Goal: Task Accomplishment & Management: Use online tool/utility

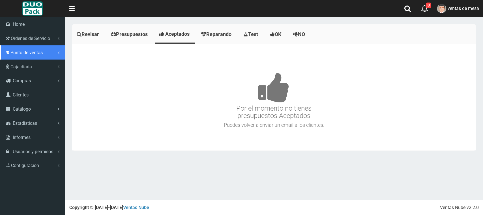
click at [10, 53] on link "Punto de ventas" at bounding box center [32, 52] width 65 height 14
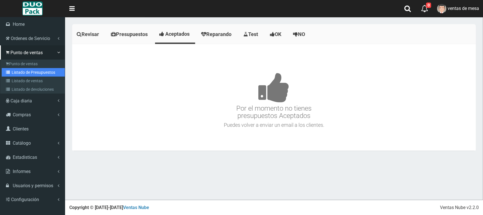
click at [38, 71] on link "Listado de Presupuestos" at bounding box center [33, 72] width 63 height 8
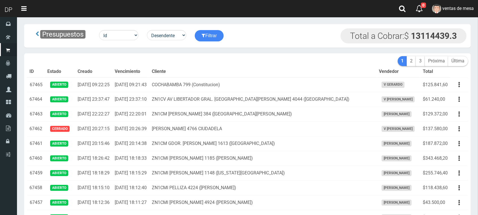
scroll to position [1352, 0]
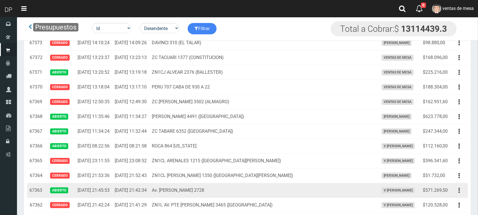
click at [460, 195] on icon "button" at bounding box center [459, 190] width 1 height 10
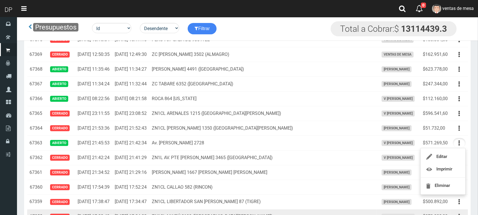
scroll to position [1423, 0]
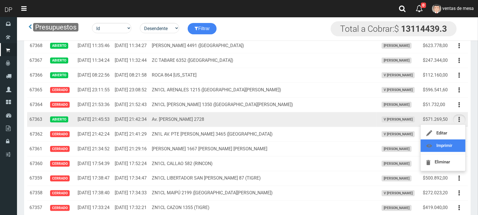
click at [452, 152] on link "Imprimir" at bounding box center [443, 145] width 45 height 12
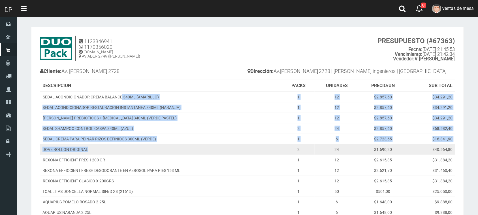
drag, startPoint x: 122, startPoint y: 93, endPoint x: 143, endPoint y: 152, distance: 62.9
click at [143, 152] on tbody "SEDAL ACONDICIONADOR CREMA BALANCE 340ML ([GEOGRAPHIC_DATA]) 1 12 $2.857,60 $34…" at bounding box center [247, 190] width 415 height 199
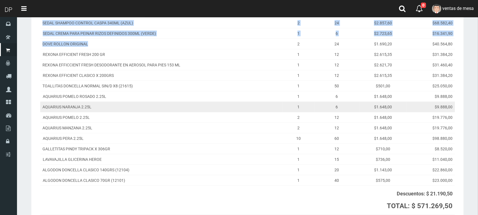
scroll to position [106, 0]
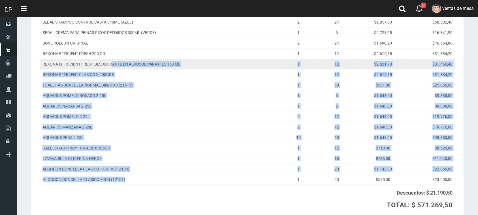
drag, startPoint x: 145, startPoint y: 181, endPoint x: 111, endPoint y: 66, distance: 120.3
click at [111, 66] on tbody "SEDAL ACONDICIONADOR CREMA BALANCE 340ML ([GEOGRAPHIC_DATA]) 1 12 $2.857,60 $34…" at bounding box center [247, 84] width 415 height 199
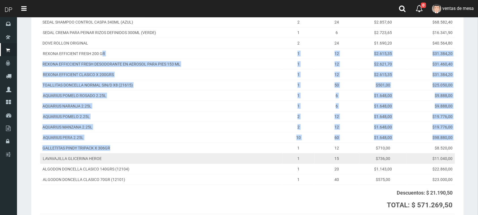
drag, startPoint x: 102, startPoint y: 50, endPoint x: 123, endPoint y: 163, distance: 114.3
click at [120, 158] on tbody "SEDAL ACONDICIONADOR CREMA BALANCE 340ML ([GEOGRAPHIC_DATA]) 1 12 $2.857,60 $34…" at bounding box center [247, 84] width 415 height 199
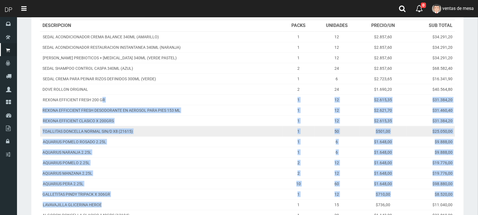
scroll to position [0, 0]
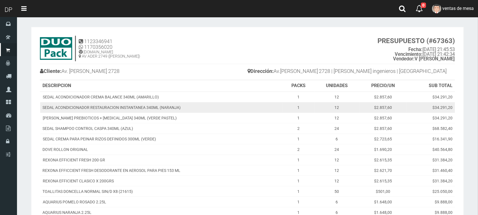
click at [238, 106] on td "SEDAL ACONDICIONADOR RESTAURACION INSTANTANEA 340ML (NARANJA)" at bounding box center [161, 107] width 243 height 10
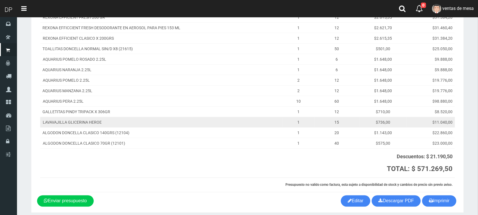
scroll to position [131, 0]
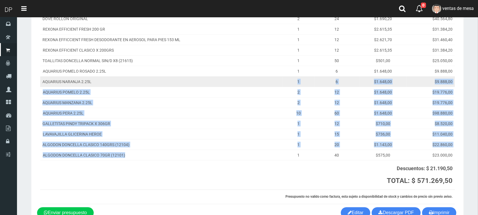
drag, startPoint x: 152, startPoint y: 155, endPoint x: 105, endPoint y: 80, distance: 88.3
click at [105, 80] on tbody "SEDAL ACONDICIONADOR CREMA BALANCE 340ML ([GEOGRAPHIC_DATA]) 1 12 $2.857,60 $34…" at bounding box center [247, 60] width 415 height 199
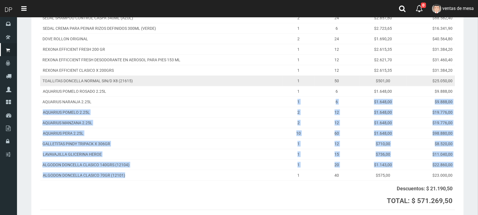
scroll to position [95, 0]
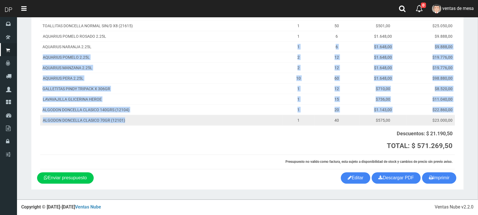
click at [157, 120] on td "ALGODON DONCELLA CLASICO 70GR (12101)" at bounding box center [161, 120] width 243 height 10
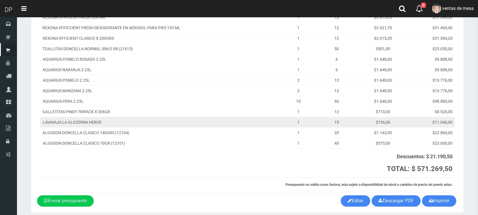
scroll to position [131, 0]
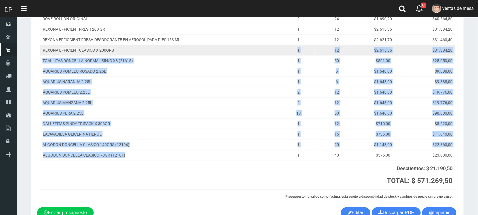
drag, startPoint x: 167, startPoint y: 152, endPoint x: 123, endPoint y: 47, distance: 113.7
click at [124, 48] on tbody "SEDAL ACONDICIONADOR CREMA BALANCE 340ML ([GEOGRAPHIC_DATA]) 1 12 $2.857,60 $34…" at bounding box center [247, 60] width 415 height 199
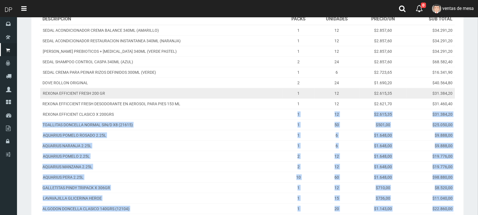
scroll to position [60, 0]
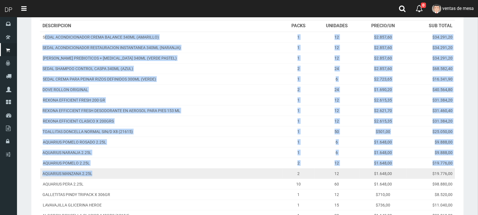
drag, startPoint x: 45, startPoint y: 37, endPoint x: 113, endPoint y: 173, distance: 152.2
click at [113, 173] on tbody "SEDAL ACONDICIONADOR CREMA BALANCE 340ML ([GEOGRAPHIC_DATA]) 1 12 $2.857,60 $34…" at bounding box center [247, 131] width 415 height 199
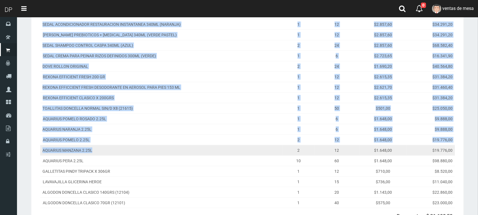
scroll to position [95, 0]
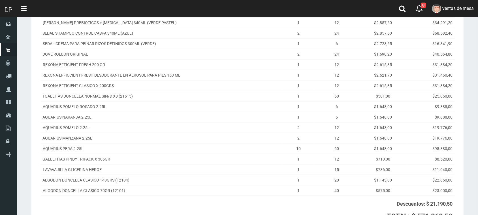
click at [145, 197] on th at bounding box center [177, 210] width 274 height 29
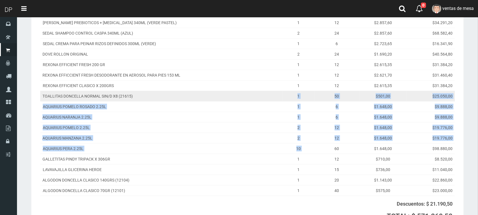
drag, startPoint x: 332, startPoint y: 151, endPoint x: 272, endPoint y: 94, distance: 82.3
click at [272, 94] on tbody "SEDAL ACONDICIONADOR CREMA BALANCE 340ML ([GEOGRAPHIC_DATA]) 1 12 $2.857,60 $34…" at bounding box center [247, 95] width 415 height 199
click at [214, 94] on td "TOALLITAS DONCELLA NORMAL SIN/D X8 (21615)" at bounding box center [161, 96] width 243 height 10
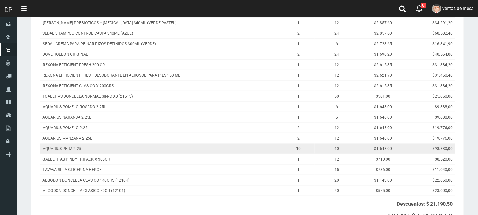
drag, startPoint x: 180, startPoint y: 149, endPoint x: 177, endPoint y: 145, distance: 4.8
click at [177, 145] on td "AQUARIUS PERA 2.25L" at bounding box center [161, 148] width 243 height 10
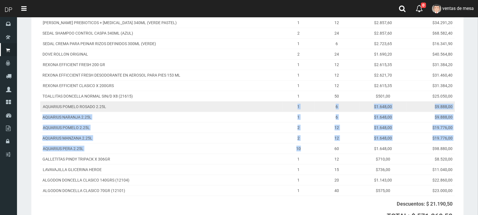
drag, startPoint x: 312, startPoint y: 149, endPoint x: 295, endPoint y: 105, distance: 46.5
click at [295, 105] on tbody "SEDAL ACONDICIONADOR CREMA BALANCE 340ML ([GEOGRAPHIC_DATA]) 1 12 $2.857,60 $34…" at bounding box center [247, 95] width 415 height 199
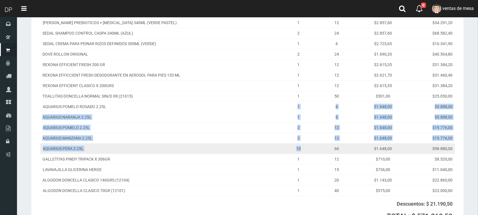
click at [277, 144] on td "AQUARIUS PERA 2.25L" at bounding box center [161, 148] width 243 height 10
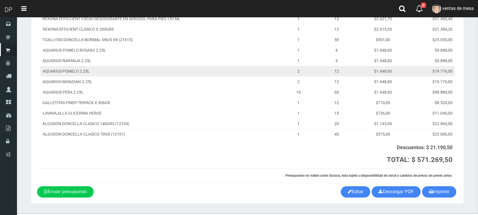
scroll to position [166, 0]
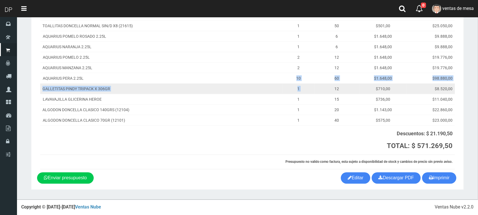
drag, startPoint x: 293, startPoint y: 73, endPoint x: 315, endPoint y: 84, distance: 24.3
click at [315, 84] on tbody "SEDAL ACONDICIONADOR CREMA BALANCE 340ML ([GEOGRAPHIC_DATA]) 1 12 $2.857,60 $34…" at bounding box center [247, 25] width 415 height 199
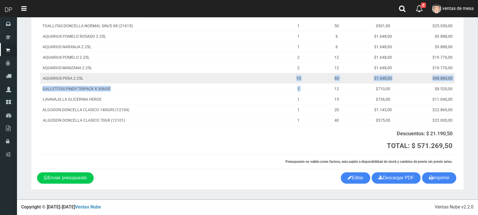
click at [314, 77] on td "10" at bounding box center [299, 78] width 32 height 10
click at [310, 79] on td "10" at bounding box center [299, 78] width 32 height 10
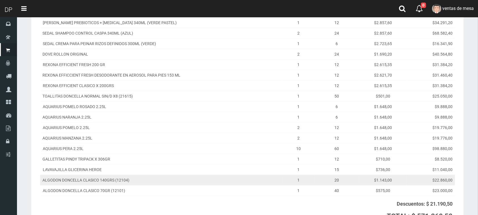
scroll to position [0, 0]
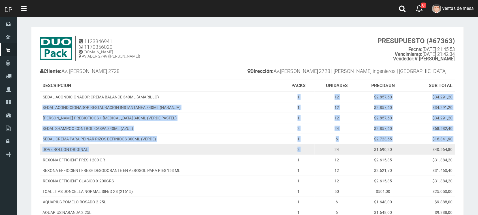
drag, startPoint x: 292, startPoint y: 95, endPoint x: 333, endPoint y: 152, distance: 70.2
click at [333, 152] on tbody "SEDAL ACONDICIONADOR CREMA BALANCE 340ML ([GEOGRAPHIC_DATA]) 1 12 $2.857,60 $34…" at bounding box center [247, 190] width 415 height 199
click at [333, 146] on td "24" at bounding box center [337, 149] width 45 height 10
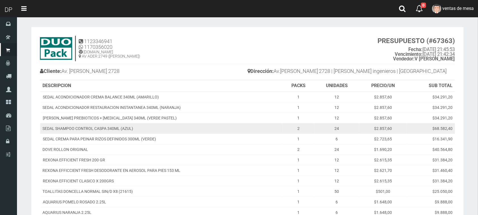
click at [297, 129] on td "2" at bounding box center [299, 128] width 32 height 10
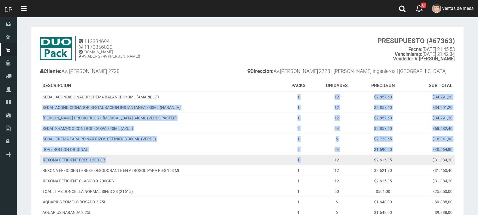
drag, startPoint x: 296, startPoint y: 92, endPoint x: 320, endPoint y: 165, distance: 75.9
click at [319, 164] on tbody "SEDAL ACONDICIONADOR CREMA BALANCE 340ML ([GEOGRAPHIC_DATA]) 1 12 $2.857,60 $34…" at bounding box center [247, 190] width 415 height 199
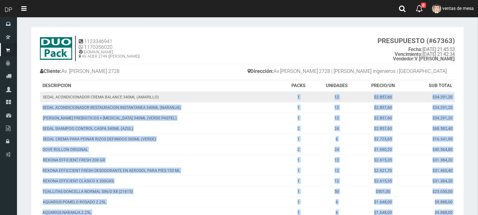
drag, startPoint x: 311, startPoint y: 123, endPoint x: 298, endPoint y: 96, distance: 30.1
click at [298, 96] on tbody "SEDAL ACONDICIONADOR CREMA BALANCE 340ML ([GEOGRAPHIC_DATA]) 1 12 $2.857,60 $34…" at bounding box center [247, 190] width 415 height 199
click at [298, 96] on td "1" at bounding box center [299, 96] width 32 height 11
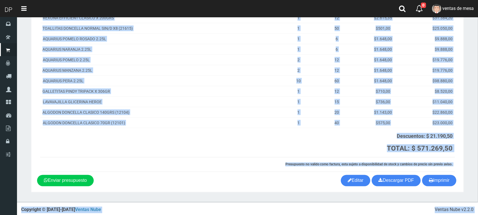
scroll to position [166, 0]
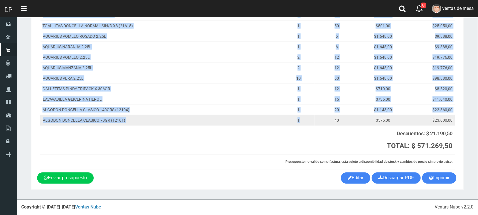
drag, startPoint x: 298, startPoint y: 96, endPoint x: 306, endPoint y: 116, distance: 21.7
click at [306, 116] on tbody "SEDAL ACONDICIONADOR CREMA BALANCE 340ML ([GEOGRAPHIC_DATA]) 1 12 $2.857,60 $34…" at bounding box center [247, 25] width 415 height 199
click at [306, 116] on td "1" at bounding box center [299, 120] width 32 height 10
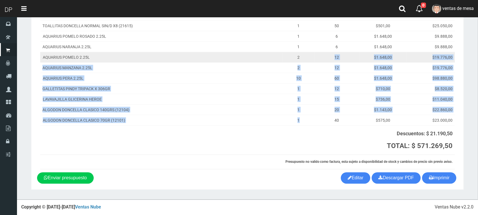
drag, startPoint x: 306, startPoint y: 116, endPoint x: 299, endPoint y: 57, distance: 59.0
click at [299, 57] on tbody "SEDAL ACONDICIONADOR CREMA BALANCE 340ML ([GEOGRAPHIC_DATA]) 1 12 $2.857,60 $34…" at bounding box center [247, 25] width 415 height 199
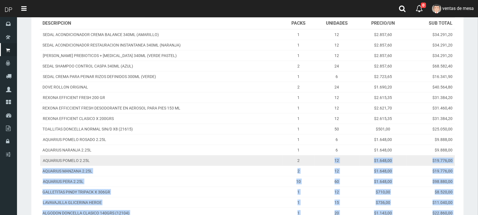
scroll to position [60, 0]
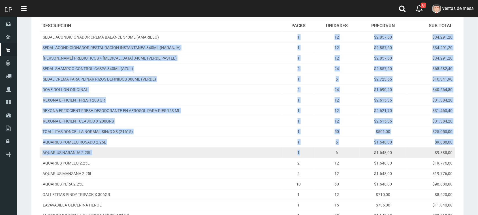
drag, startPoint x: 295, startPoint y: 38, endPoint x: 307, endPoint y: 154, distance: 116.8
click at [307, 154] on tbody "SEDAL ACONDICIONADOR CREMA BALANCE 340ML ([GEOGRAPHIC_DATA]) 1 12 $2.857,60 $34…" at bounding box center [247, 131] width 415 height 199
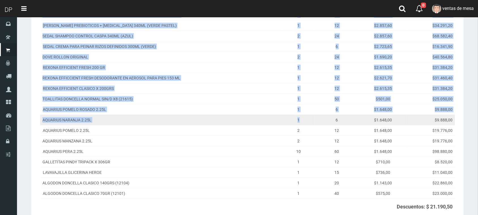
scroll to position [131, 0]
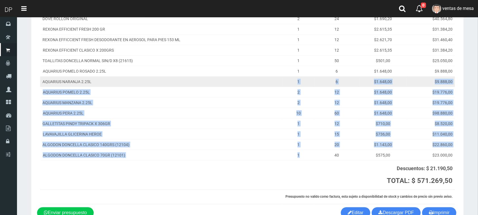
drag, startPoint x: 305, startPoint y: 149, endPoint x: 287, endPoint y: 85, distance: 66.8
click at [287, 85] on tbody "SEDAL ACONDICIONADOR CREMA BALANCE 340ML ([GEOGRAPHIC_DATA]) 1 12 $2.857,60 $34…" at bounding box center [247, 60] width 415 height 199
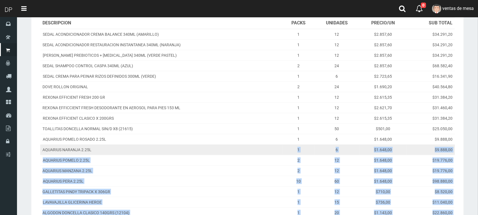
scroll to position [60, 0]
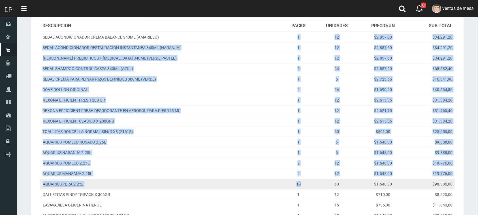
drag, startPoint x: 294, startPoint y: 40, endPoint x: 311, endPoint y: 186, distance: 147.2
click at [311, 186] on tbody "SEDAL ACONDICIONADOR CREMA BALANCE 340ML ([GEOGRAPHIC_DATA]) 1 12 $2.857,60 $34…" at bounding box center [247, 131] width 415 height 199
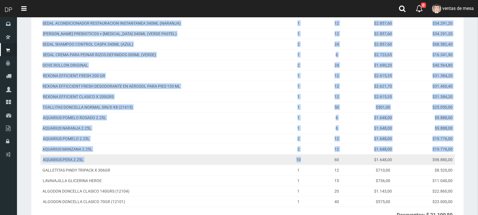
scroll to position [95, 0]
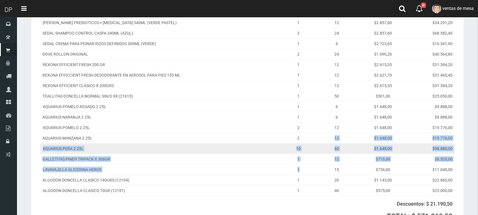
drag, startPoint x: 310, startPoint y: 175, endPoint x: 309, endPoint y: 149, distance: 26.1
click at [303, 133] on tbody "SEDAL ACONDICIONADOR CREMA BALANCE 340ML ([GEOGRAPHIC_DATA]) 1 12 $2.857,60 $34…" at bounding box center [247, 95] width 415 height 199
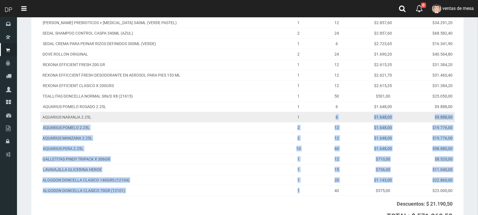
drag, startPoint x: 312, startPoint y: 192, endPoint x: 305, endPoint y: 119, distance: 73.4
click at [305, 119] on tbody "SEDAL ACONDICIONADOR CREMA BALANCE 340ML ([GEOGRAPHIC_DATA]) 1 12 $2.857,60 $34…" at bounding box center [247, 95] width 415 height 199
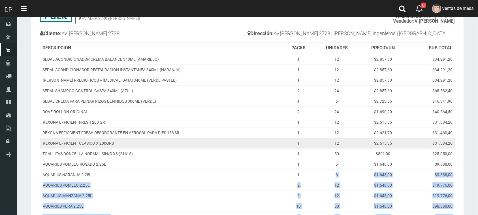
scroll to position [0, 0]
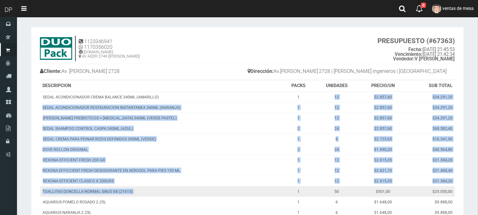
drag, startPoint x: 304, startPoint y: 95, endPoint x: 298, endPoint y: 186, distance: 91.1
click at [298, 186] on tbody "SEDAL ACONDICIONADOR CREMA BALANCE 340ML ([GEOGRAPHIC_DATA]) 1 12 $2.857,60 $34…" at bounding box center [247, 190] width 415 height 199
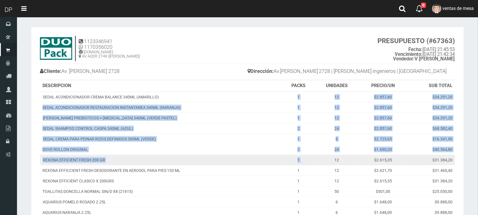
drag, startPoint x: 288, startPoint y: 97, endPoint x: 328, endPoint y: 157, distance: 73.3
click at [328, 157] on tbody "SEDAL ACONDICIONADOR CREMA BALANCE 340ML ([GEOGRAPHIC_DATA]) 1 12 $2.857,60 $34…" at bounding box center [247, 190] width 415 height 199
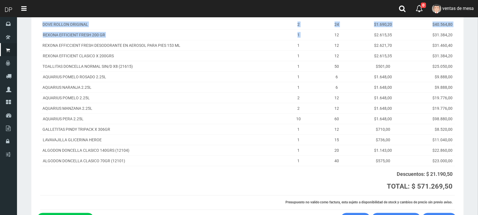
scroll to position [142, 0]
